Goal: Entertainment & Leisure: Browse casually

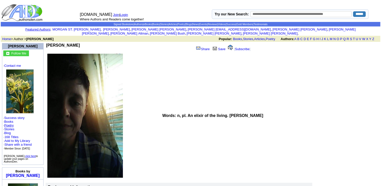
click at [13, 124] on link "Poetry" at bounding box center [9, 126] width 10 height 4
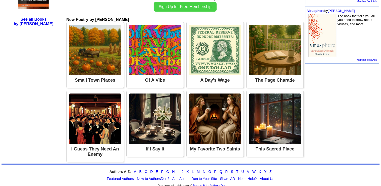
scroll to position [284, 0]
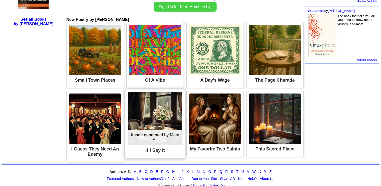
click at [153, 121] on img at bounding box center [155, 118] width 54 height 53
